Goal: Transaction & Acquisition: Purchase product/service

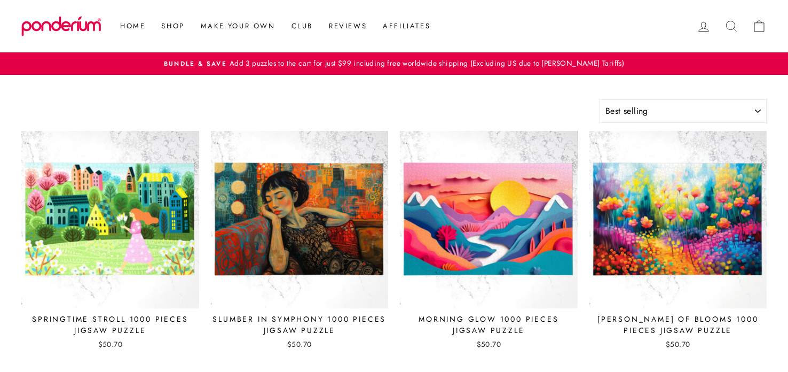
select select "best-selling"
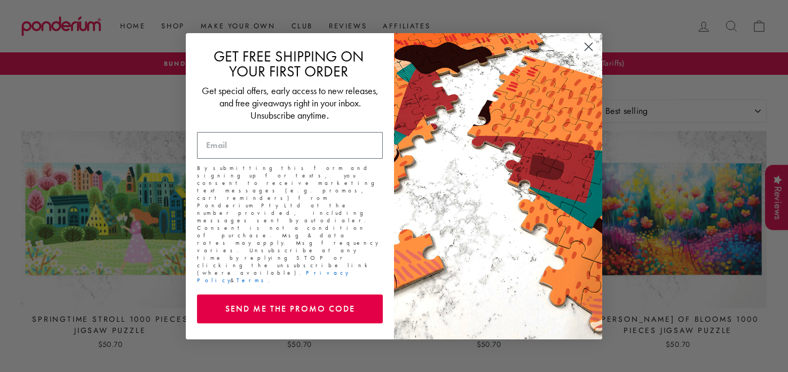
click at [589, 52] on circle "Close dialog" at bounding box center [589, 46] width 18 height 18
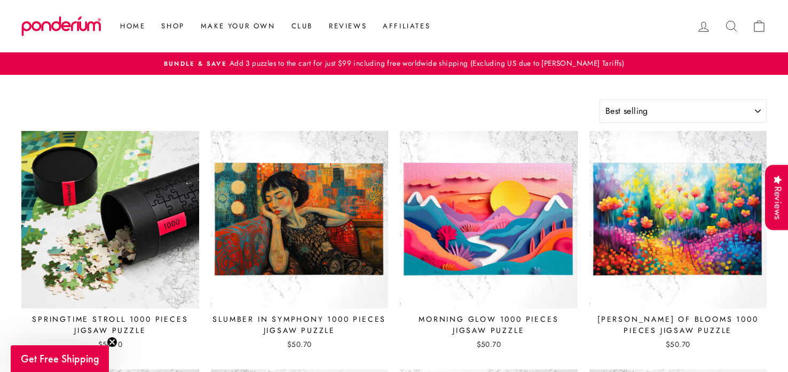
click at [104, 159] on img at bounding box center [110, 219] width 179 height 179
